Goal: Check status: Check status

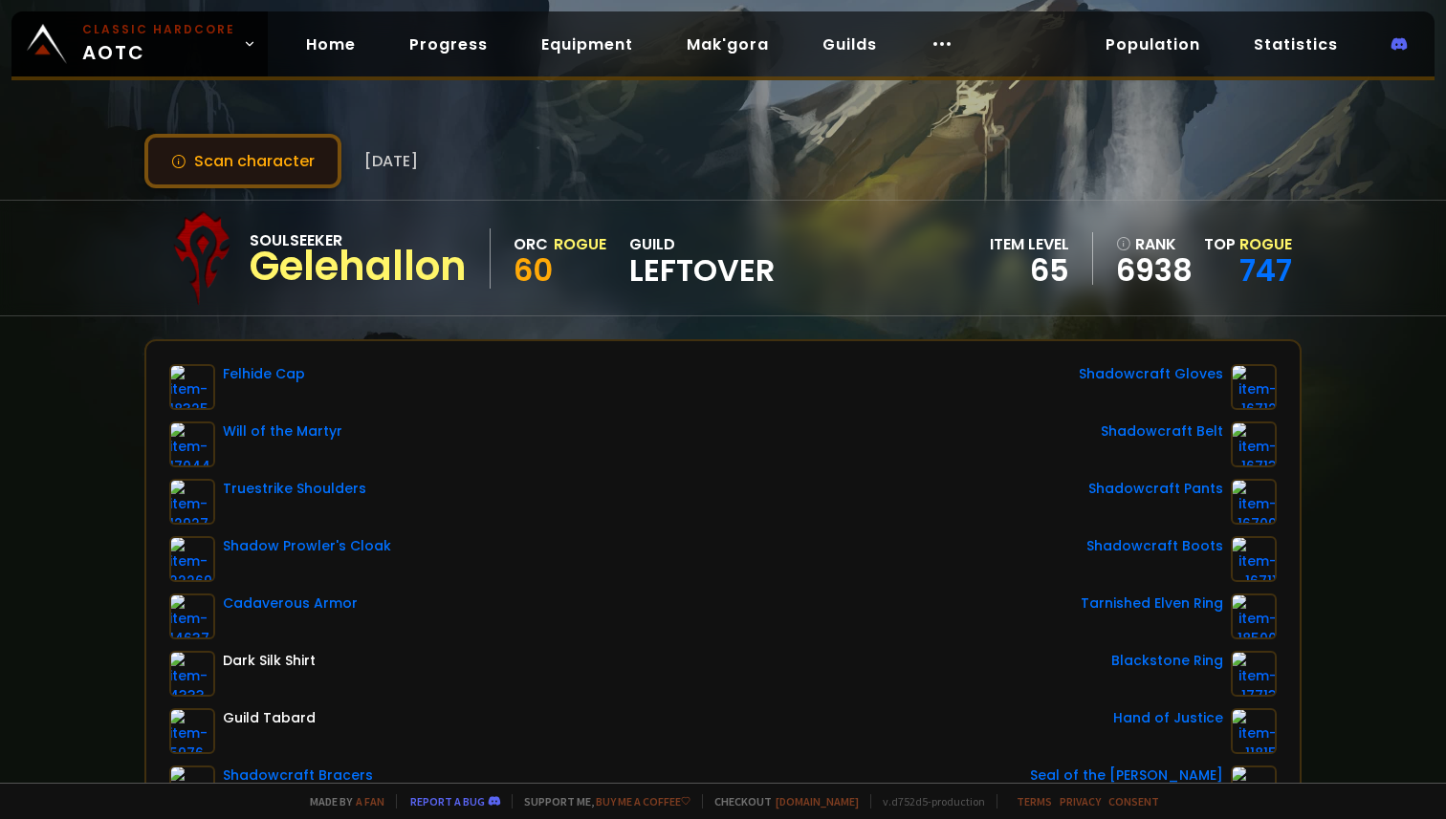
click at [294, 156] on button "Scan character" at bounding box center [242, 161] width 197 height 54
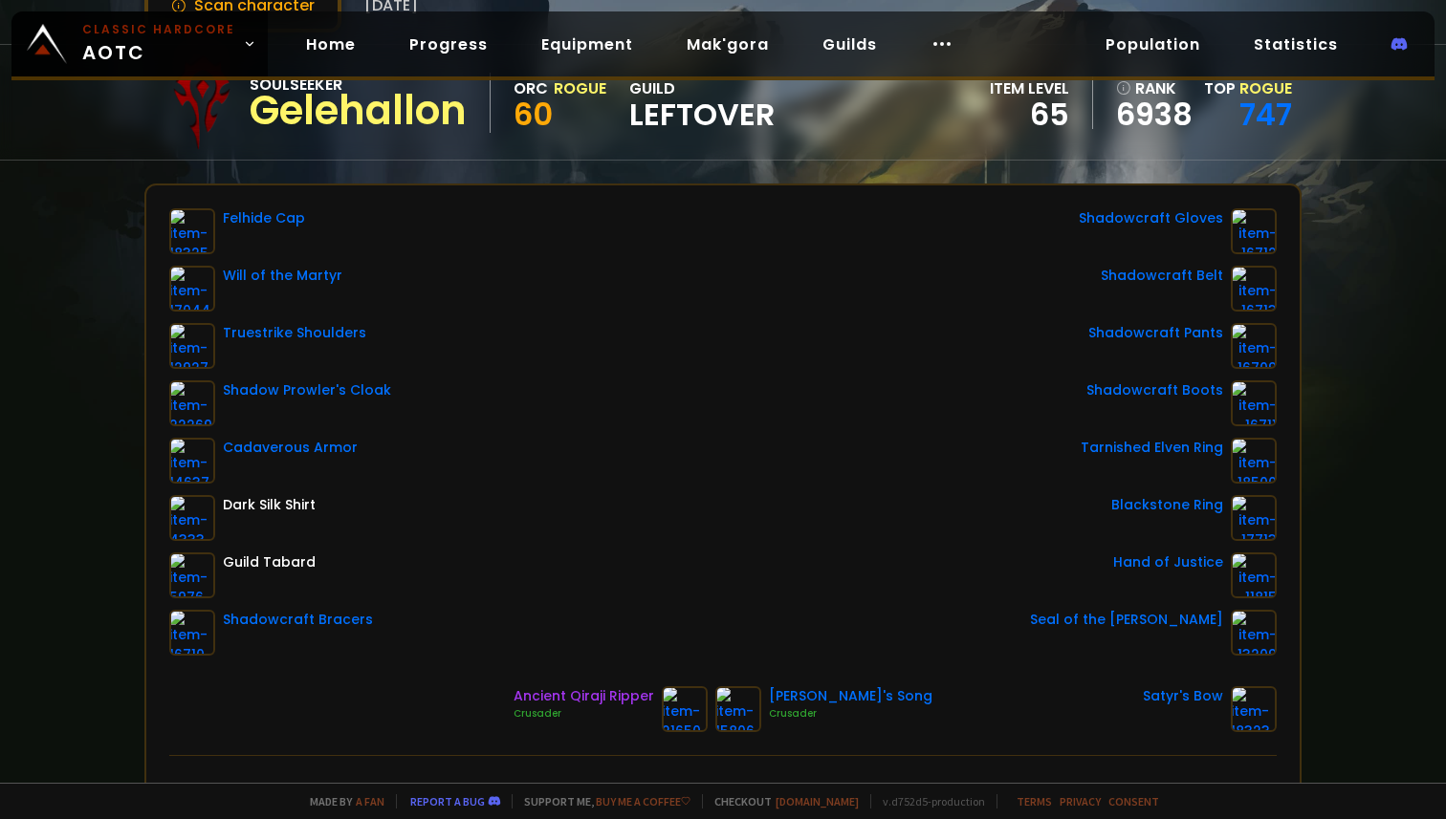
scroll to position [165, 0]
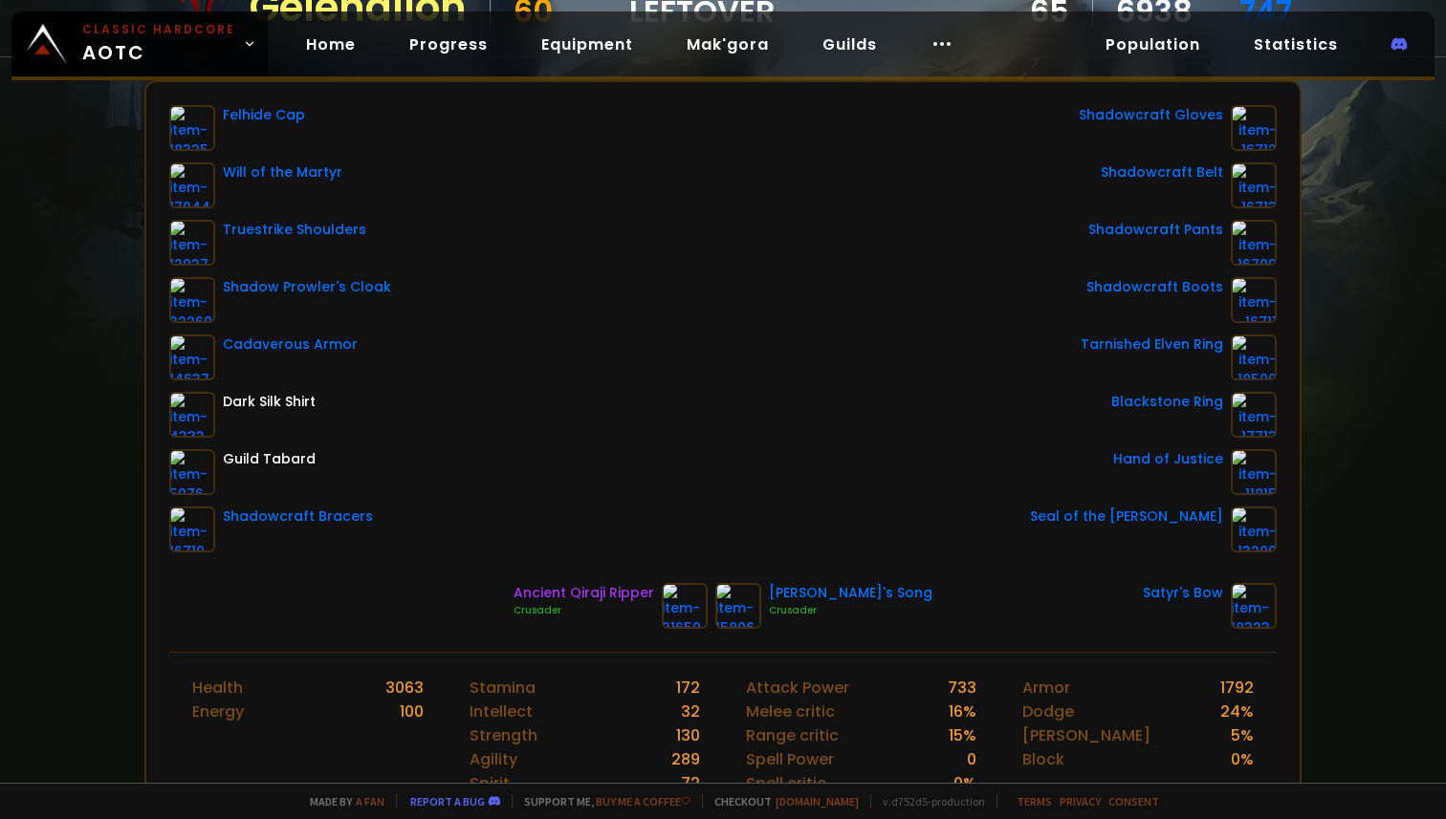
scroll to position [257, 0]
